Goal: Task Accomplishment & Management: Use online tool/utility

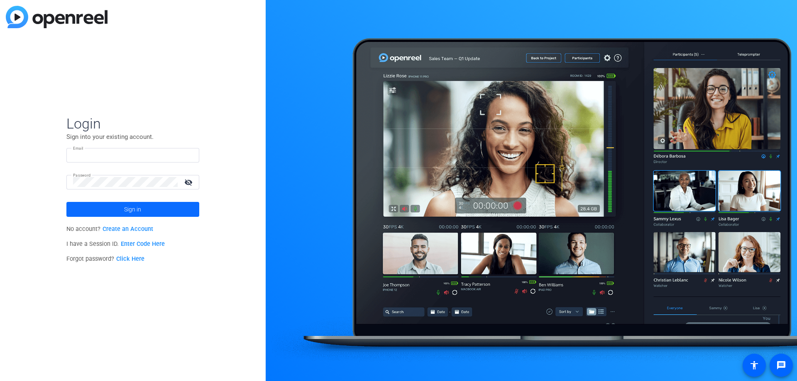
type input "[EMAIL_ADDRESS][DOMAIN_NAME]"
click at [137, 217] on span "Sign in" at bounding box center [132, 209] width 17 height 21
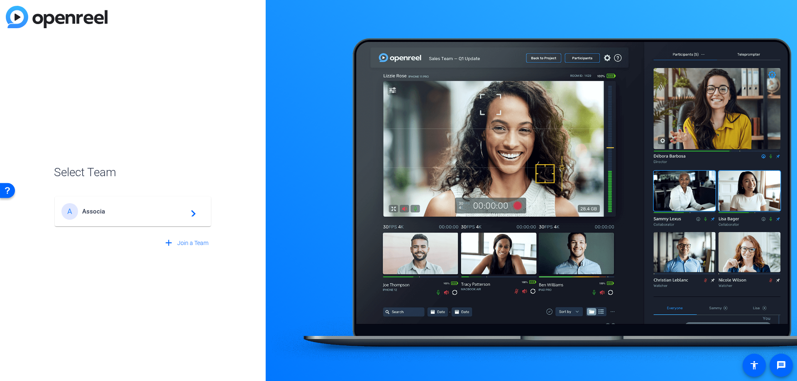
click at [127, 217] on div "A Associa navigate_next" at bounding box center [132, 211] width 143 height 17
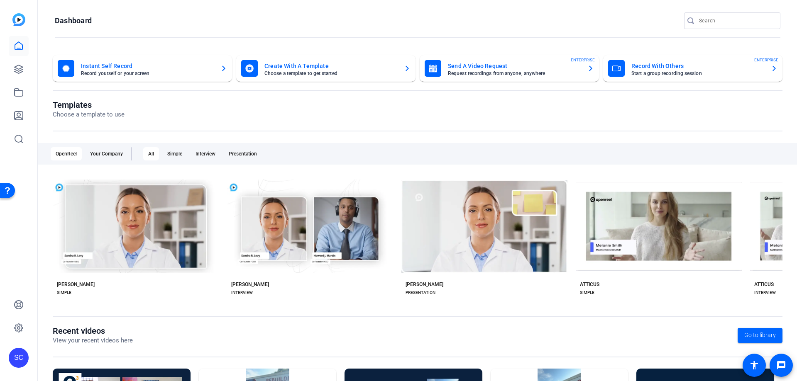
click at [517, 76] on div "Send A Video Request Request recordings from anyone, anywhere ENTERPRISE" at bounding box center [509, 68] width 169 height 17
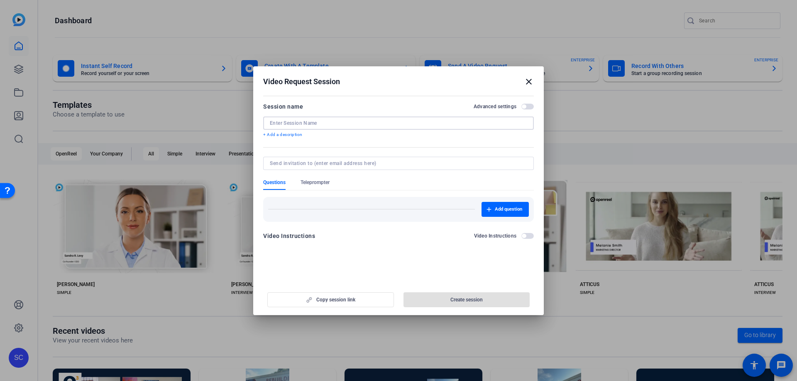
click at [342, 122] on input at bounding box center [398, 123] width 257 height 7
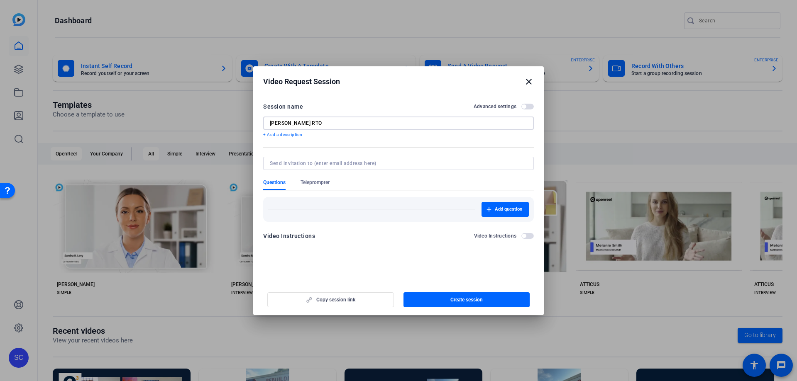
type input "[PERSON_NAME] RTO"
click at [329, 162] on input at bounding box center [397, 163] width 254 height 7
type input "[EMAIL_ADDRESS][DOMAIN_NAME]"
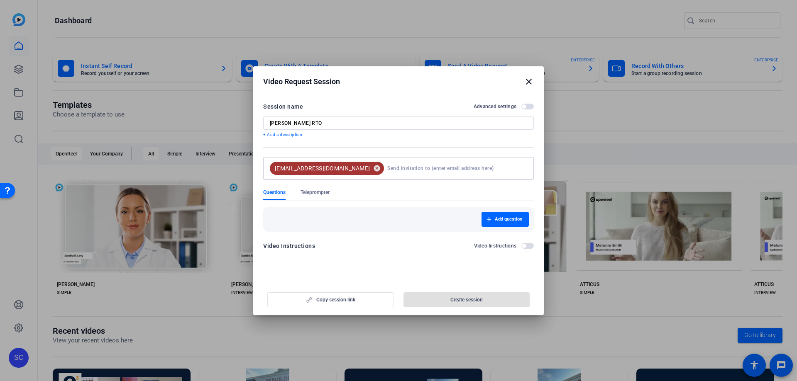
click at [370, 169] on mat-icon "cancel" at bounding box center [377, 168] width 14 height 7
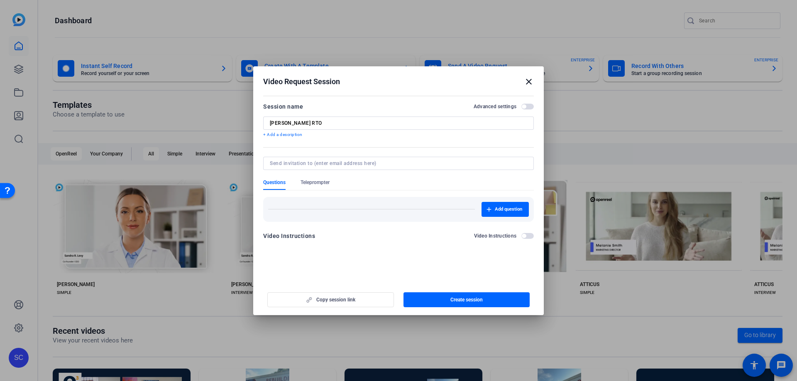
click at [374, 162] on input at bounding box center [397, 163] width 254 height 7
paste input "[EMAIL_ADDRESS][DOMAIN_NAME]"
type input "[EMAIL_ADDRESS][DOMAIN_NAME]"
click at [422, 253] on mat-dialog-content "Session name Advanced settings [PERSON_NAME] RTO + Add a description Questions …" at bounding box center [398, 174] width 291 height 162
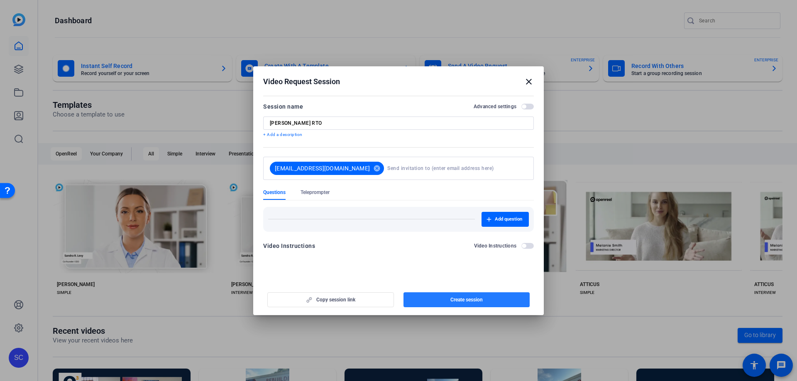
click at [463, 300] on span "Create session" at bounding box center [466, 300] width 32 height 7
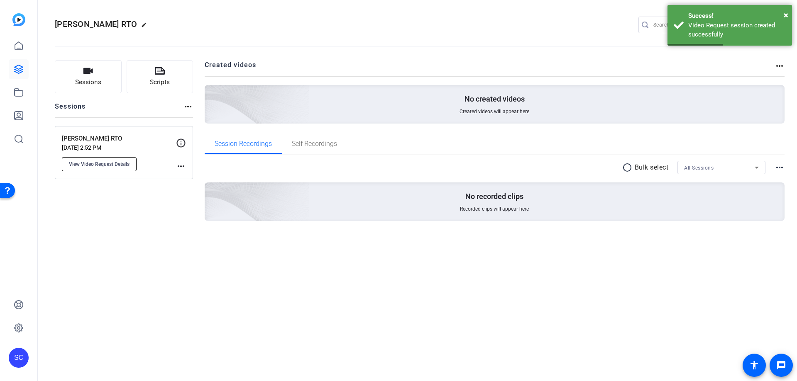
click at [124, 164] on span "View Video Request Details" at bounding box center [99, 164] width 61 height 7
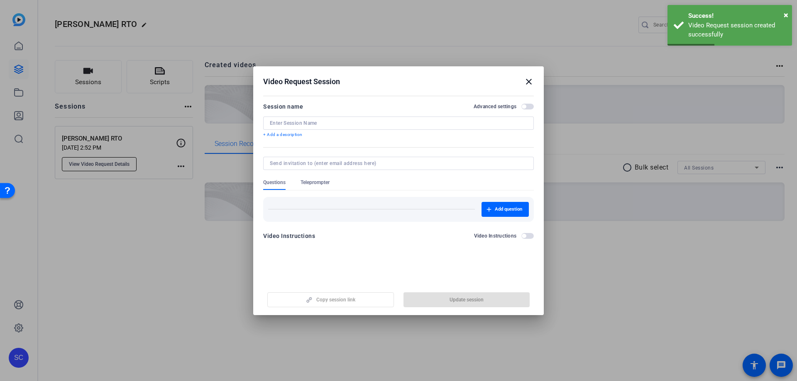
type input "[PERSON_NAME] RTO"
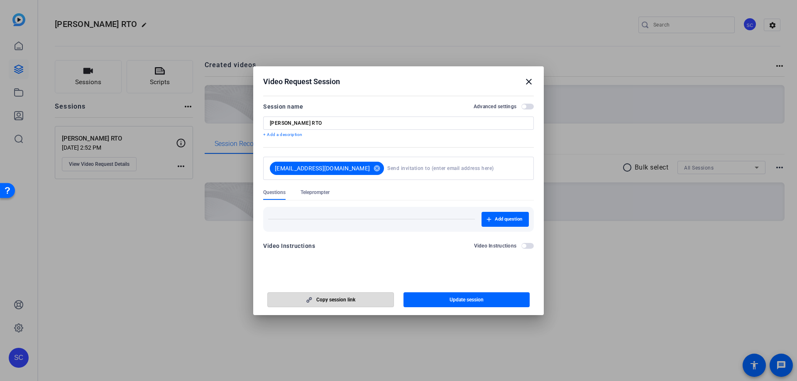
click at [347, 299] on span "Copy session link" at bounding box center [335, 300] width 39 height 7
